Goal: Task Accomplishment & Management: Use online tool/utility

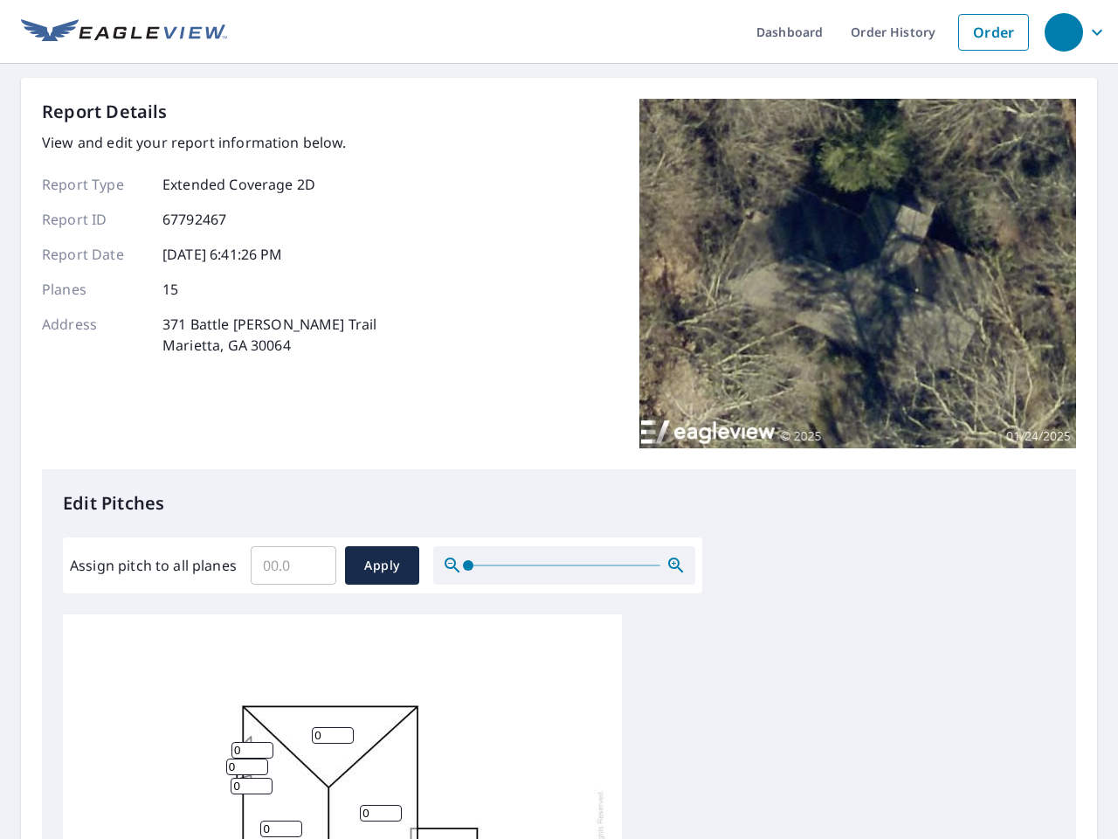
click at [559, 419] on div "Report Details View and edit your report information below. Report Type Extende…" at bounding box center [559, 284] width 1035 height 370
click at [1063, 31] on div "button" at bounding box center [1064, 32] width 38 height 38
click at [294, 565] on input "Assign pitch to all planes" at bounding box center [294, 565] width 86 height 49
click at [382, 565] on span "Apply" at bounding box center [382, 566] width 46 height 22
click at [676, 565] on icon "button" at bounding box center [676, 565] width 21 height 21
